Goal: Browse casually

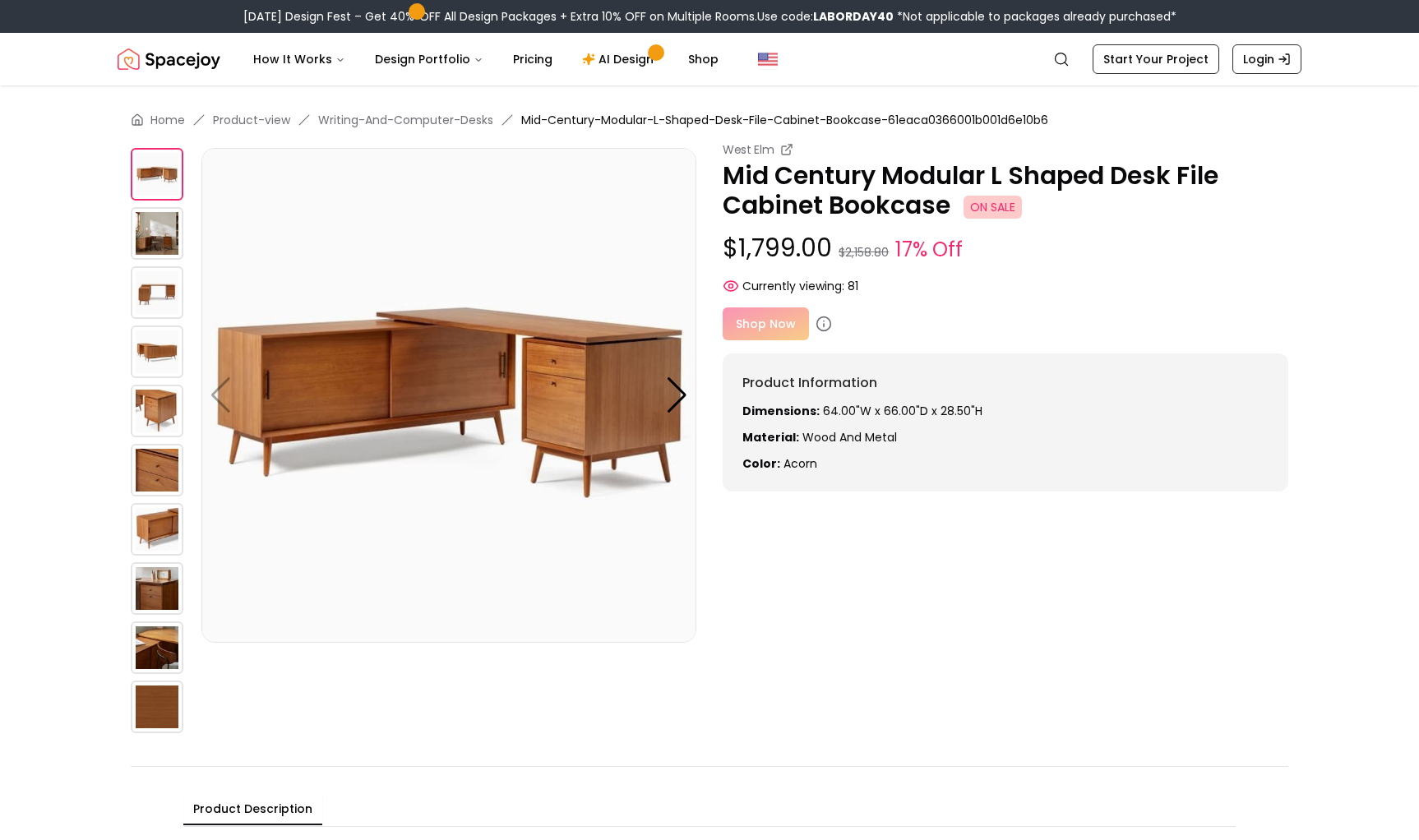
click at [147, 246] on img at bounding box center [157, 233] width 53 height 53
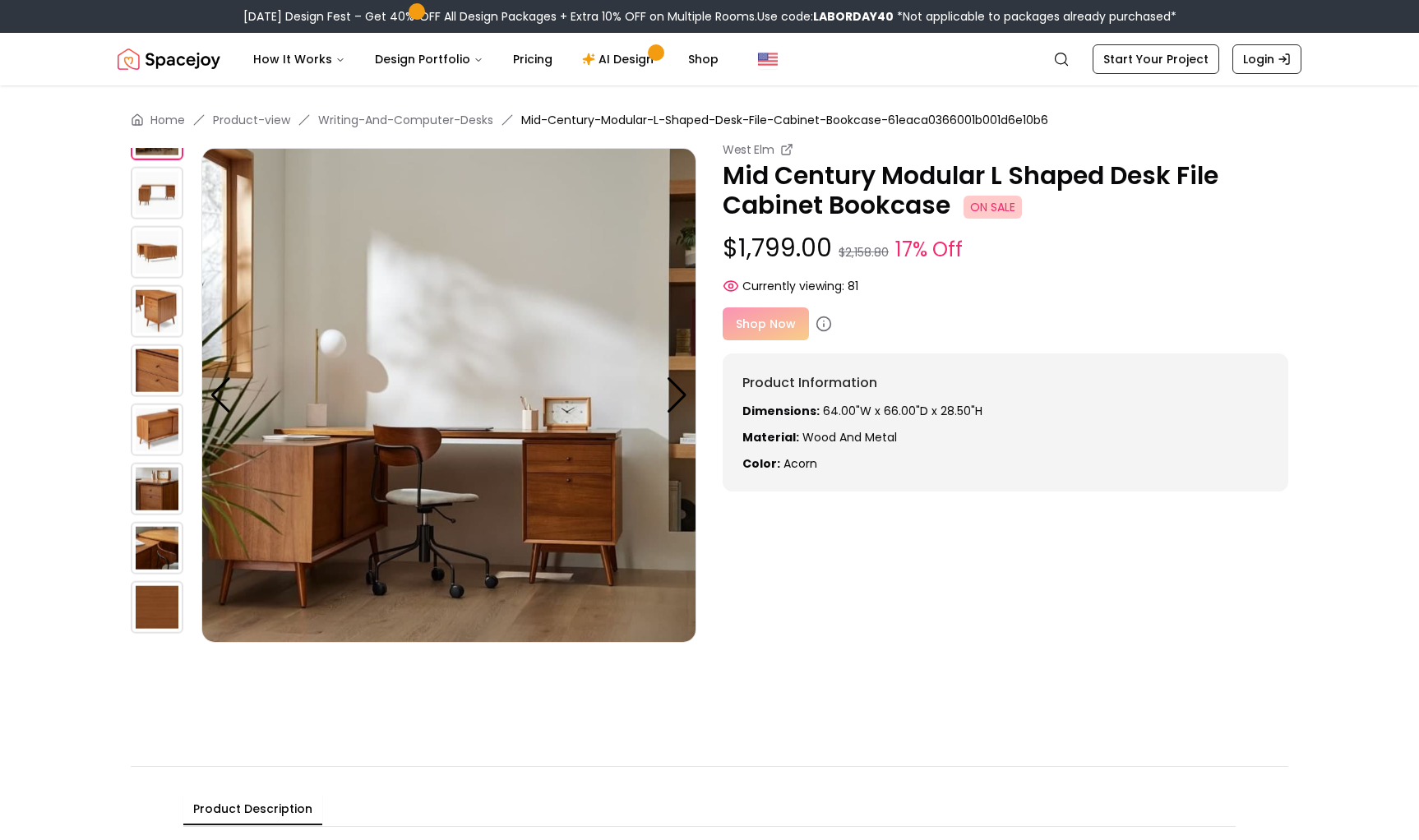
click at [157, 251] on img at bounding box center [157, 253] width 53 height 53
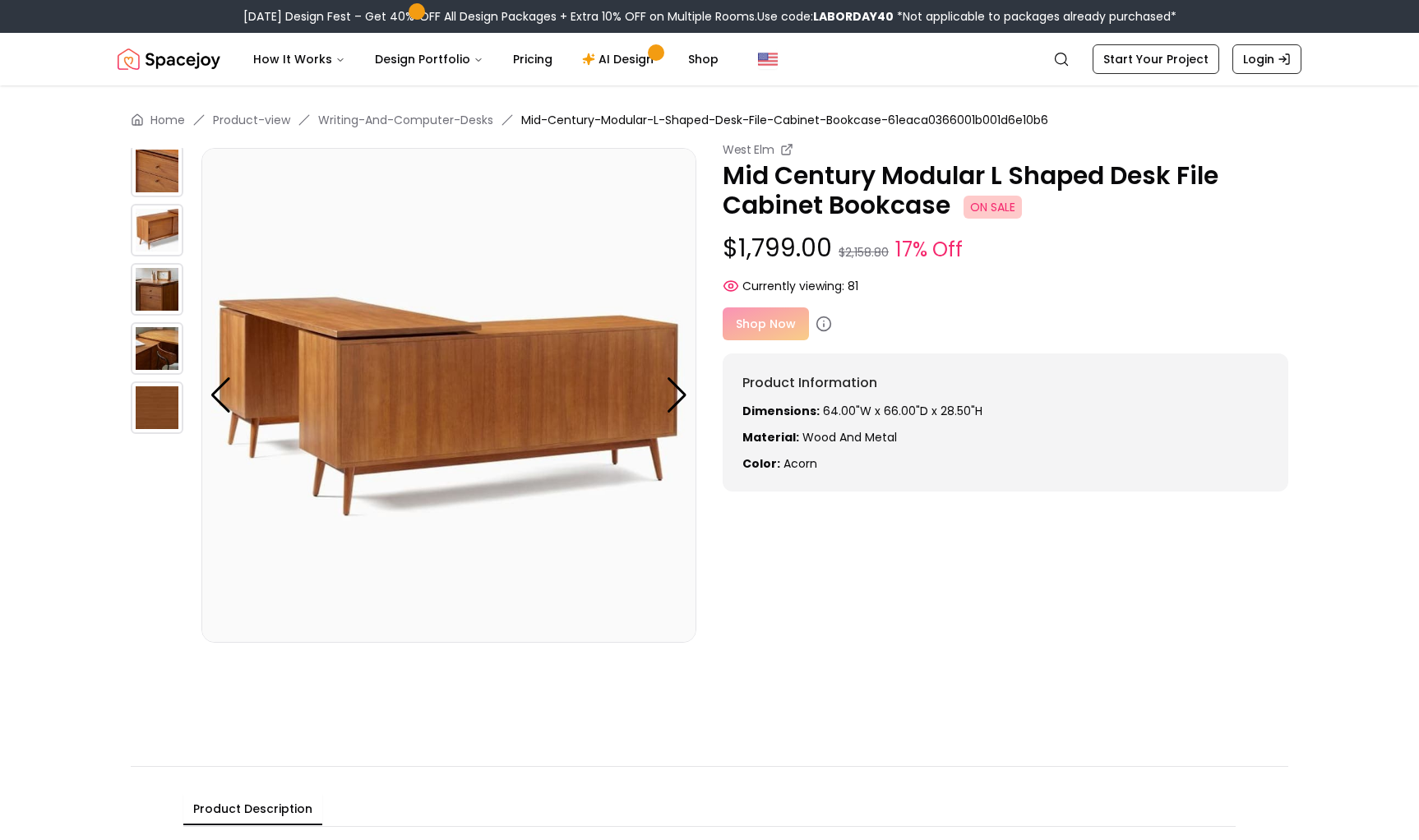
click at [157, 270] on img at bounding box center [157, 289] width 53 height 53
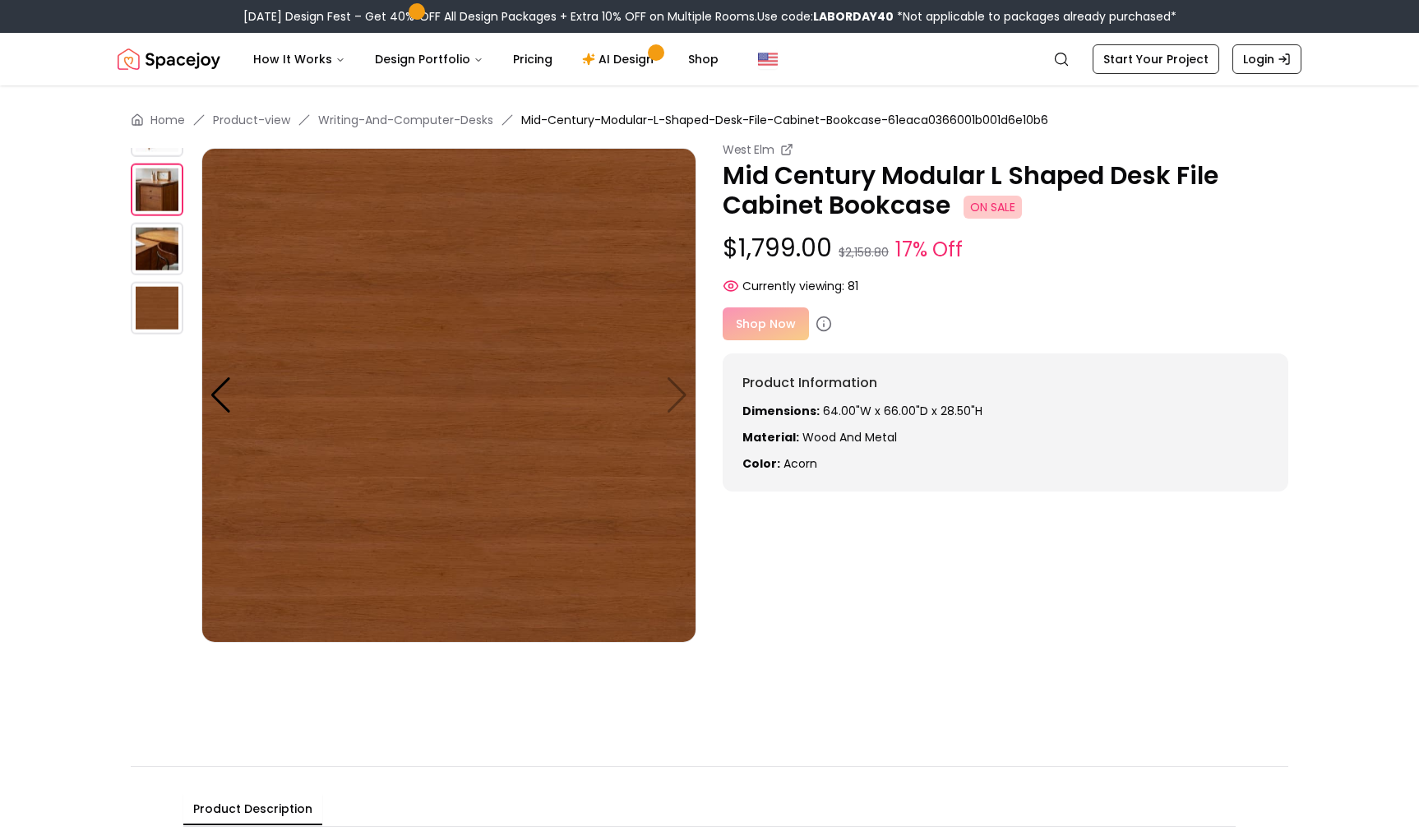
click at [166, 304] on img at bounding box center [157, 308] width 53 height 53
click at [166, 252] on img at bounding box center [157, 249] width 53 height 53
click at [158, 238] on img at bounding box center [157, 249] width 53 height 53
click at [158, 198] on img at bounding box center [157, 190] width 53 height 53
click at [159, 311] on img at bounding box center [157, 308] width 53 height 53
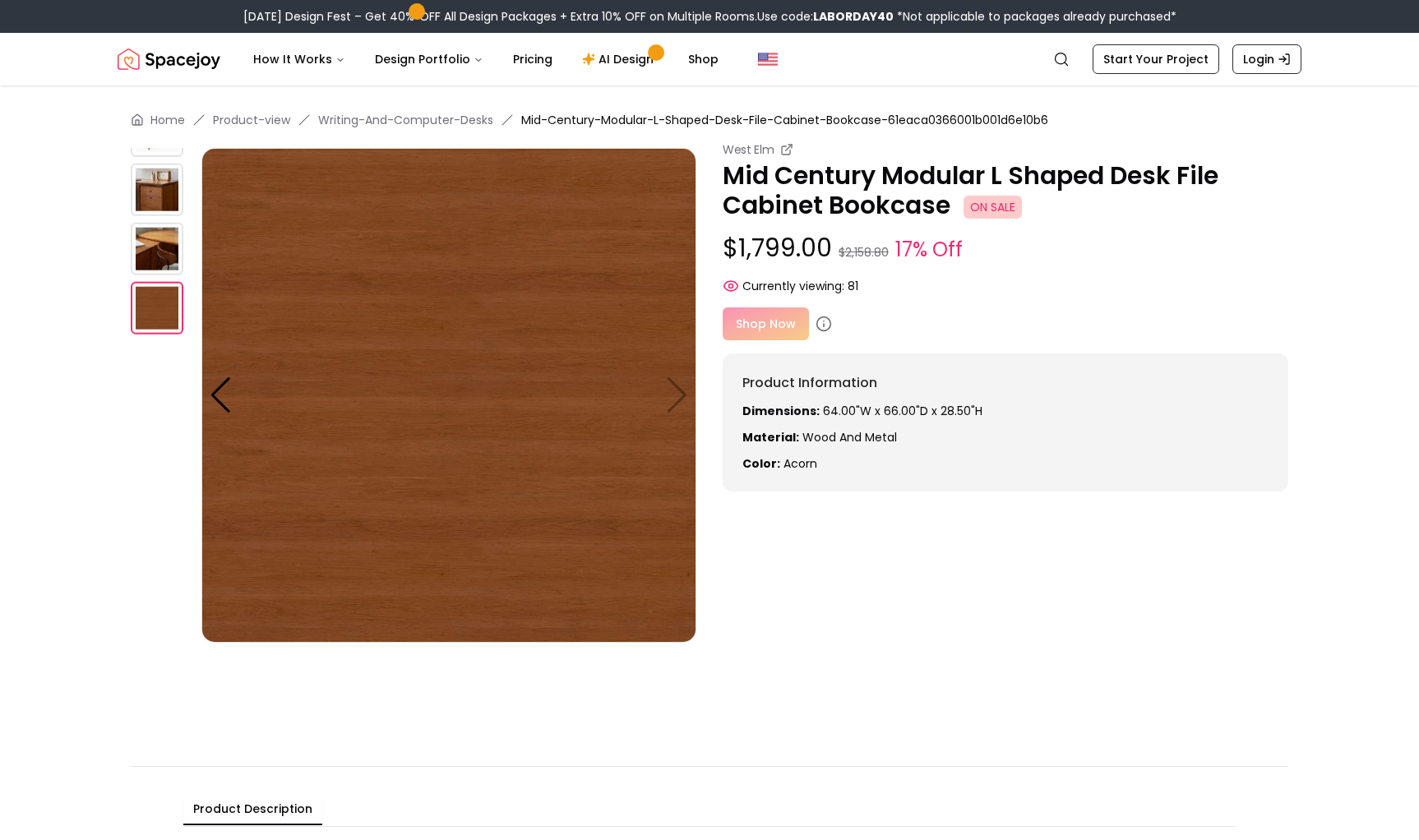
click at [234, 393] on img at bounding box center [449, 395] width 495 height 494
click at [228, 393] on div at bounding box center [221, 395] width 22 height 36
click at [673, 397] on img at bounding box center [449, 395] width 495 height 494
